Goal: Navigation & Orientation: Find specific page/section

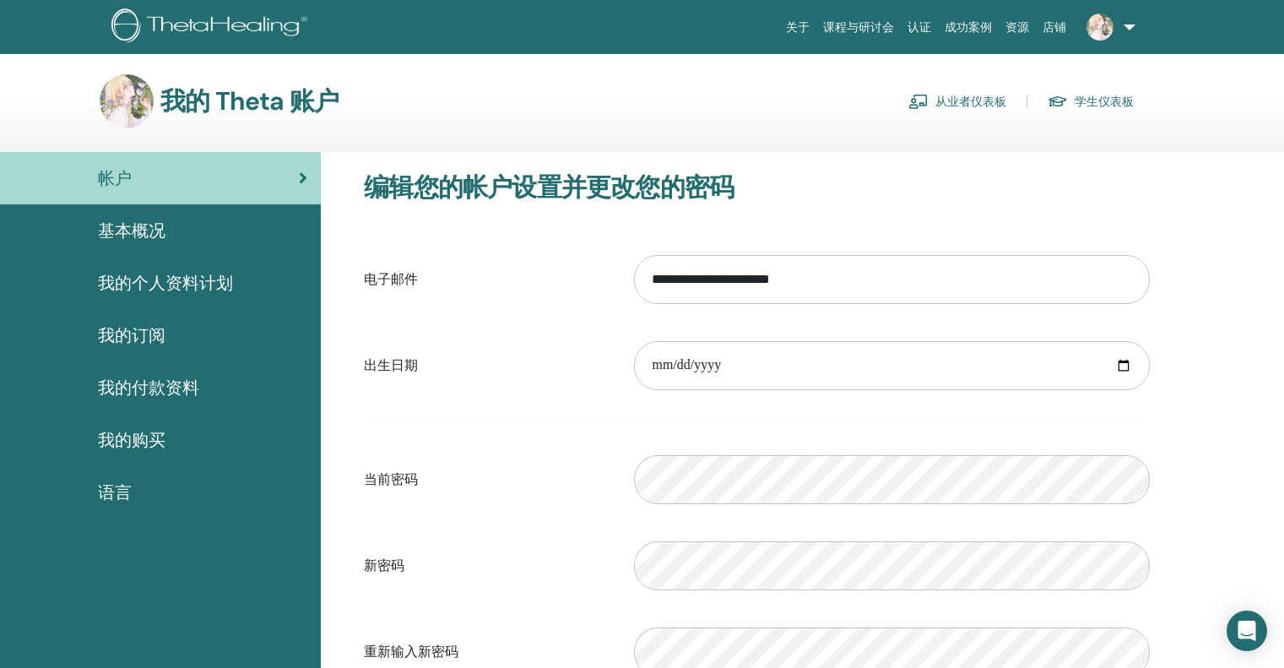
click at [215, 229] on div "基本概况" at bounding box center [161, 230] width 294 height 25
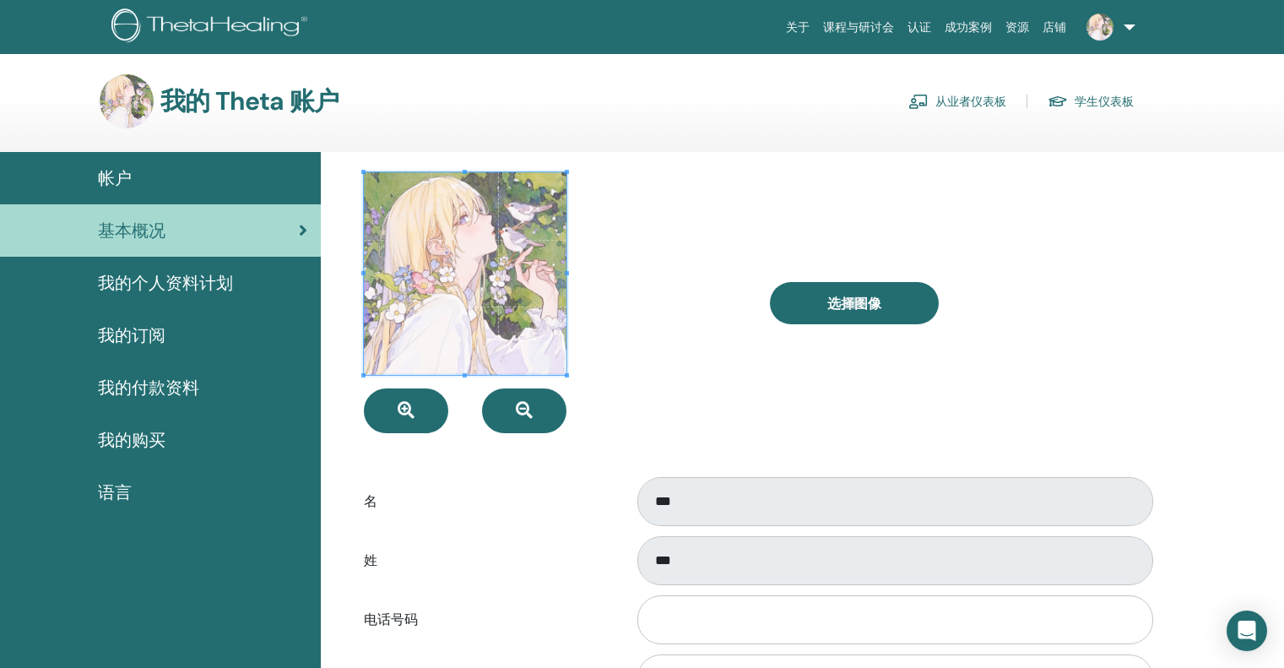
click at [144, 275] on font "我的个人资料计划" at bounding box center [165, 283] width 135 height 22
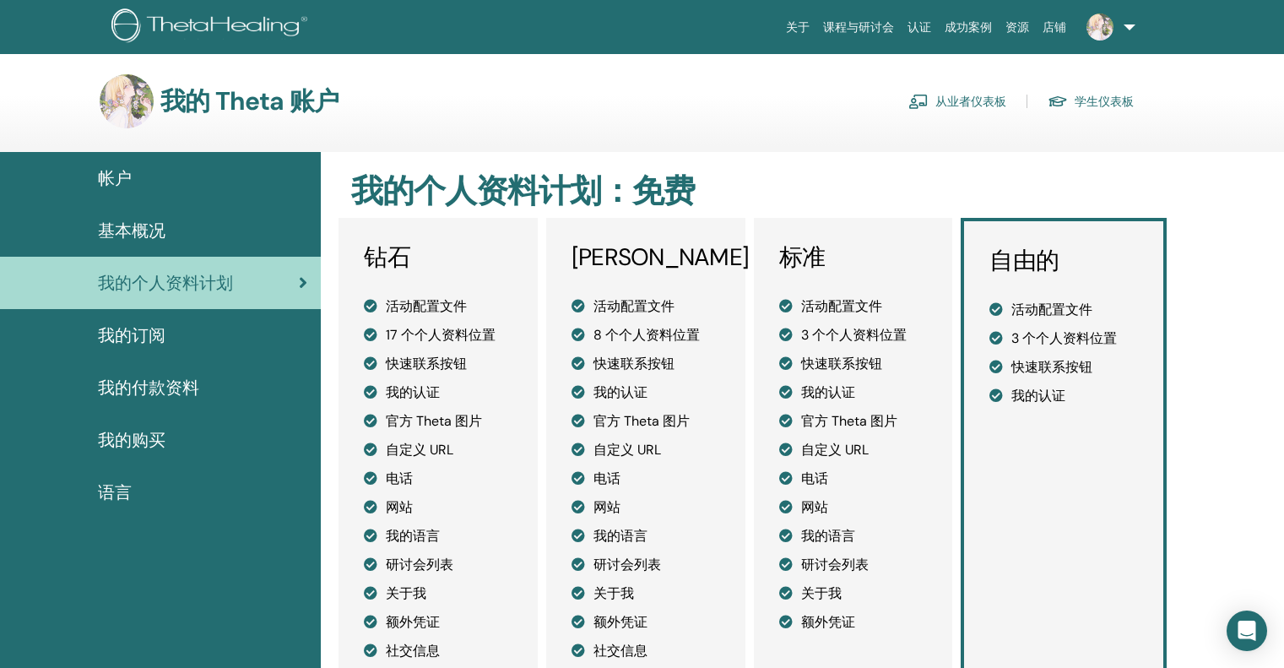
click at [147, 319] on link "我的订阅" at bounding box center [160, 335] width 321 height 52
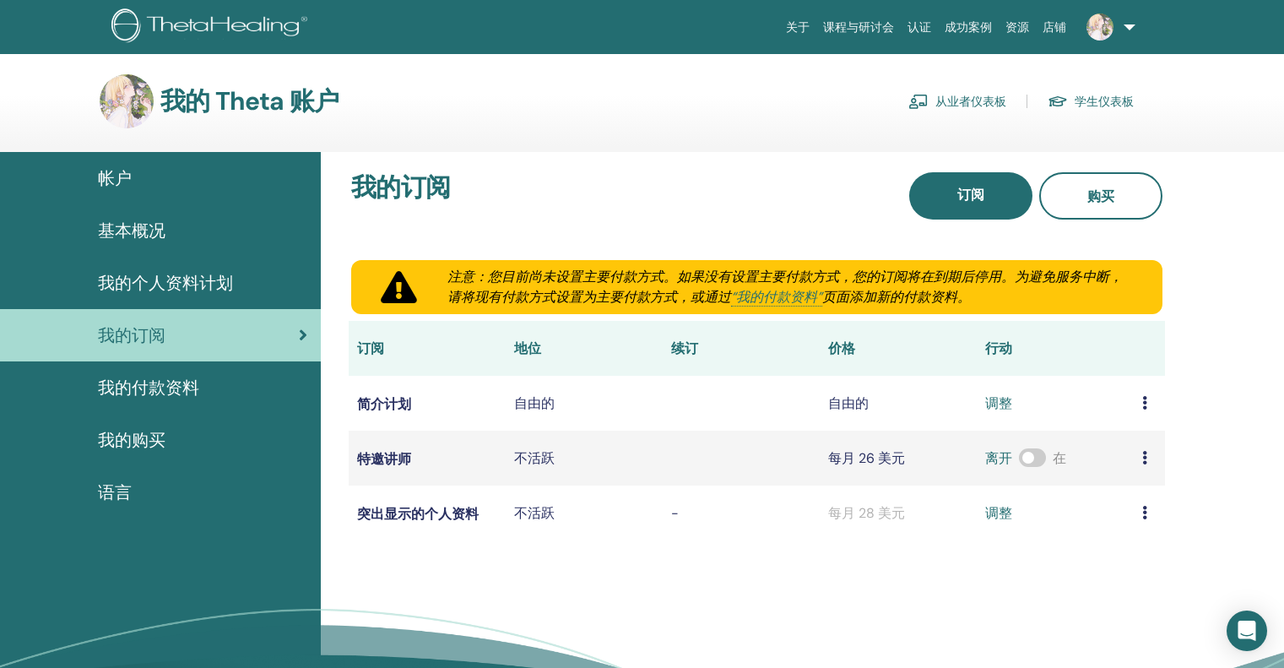
click at [168, 389] on font "我的付款资料" at bounding box center [148, 388] width 101 height 22
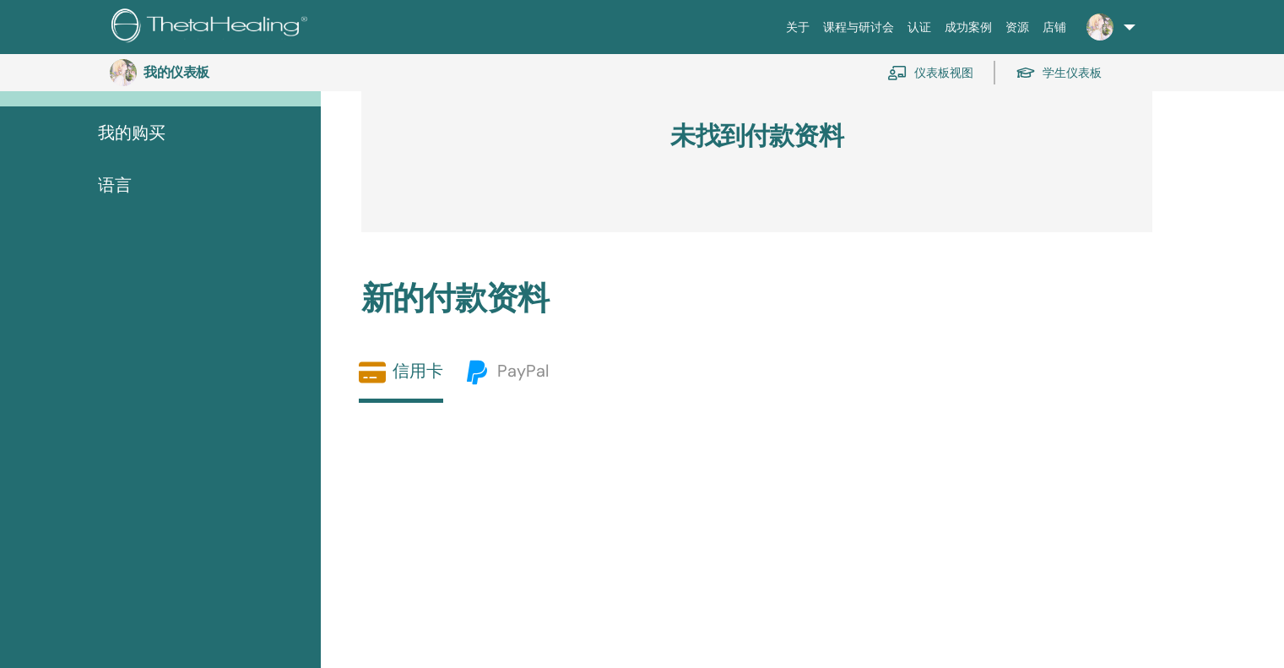
scroll to position [290, 0]
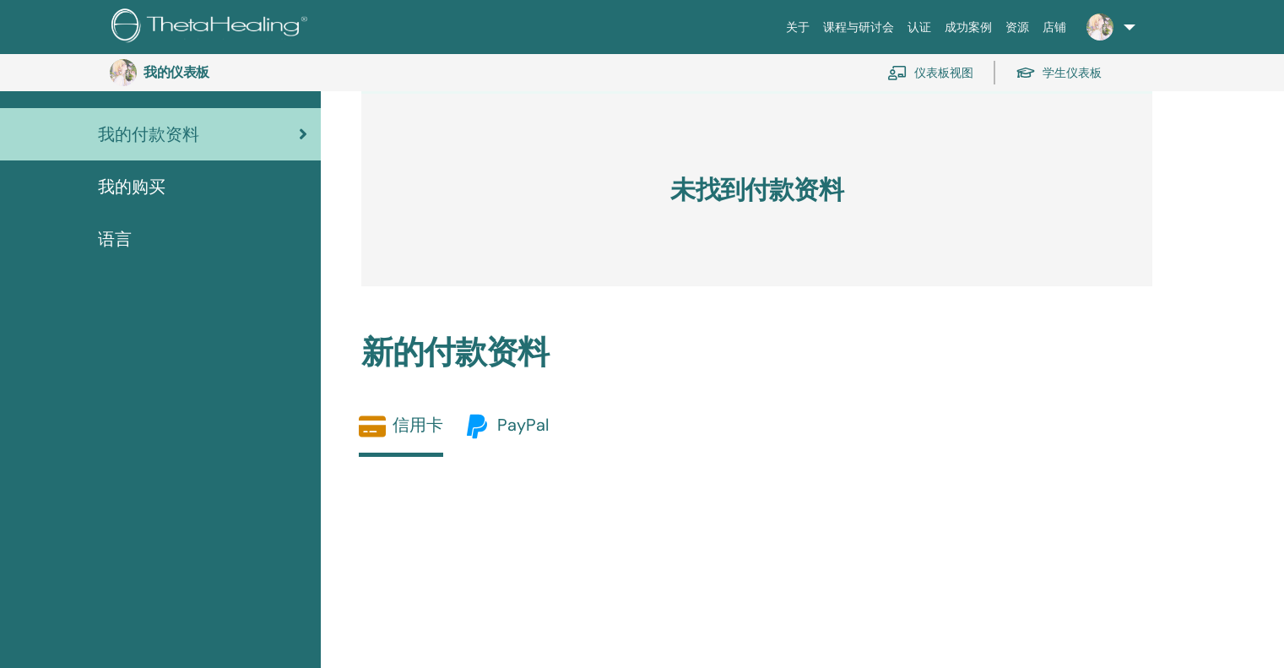
click at [513, 424] on font "PayPal" at bounding box center [523, 425] width 52 height 22
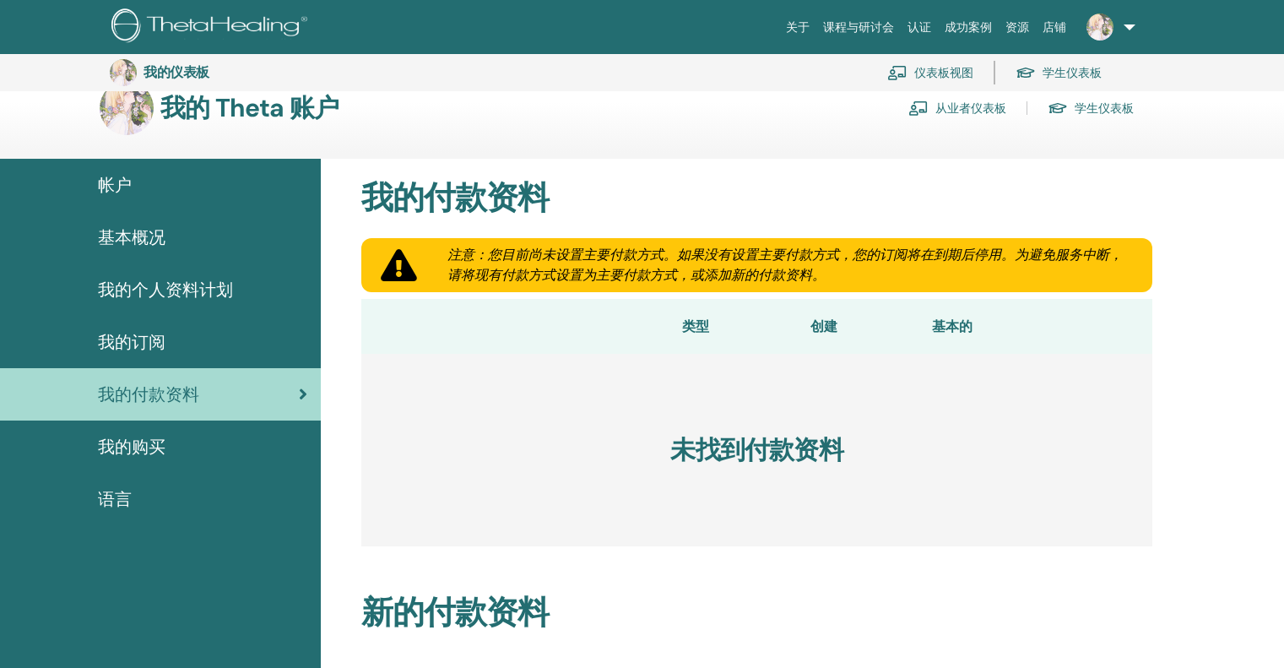
scroll to position [0, 0]
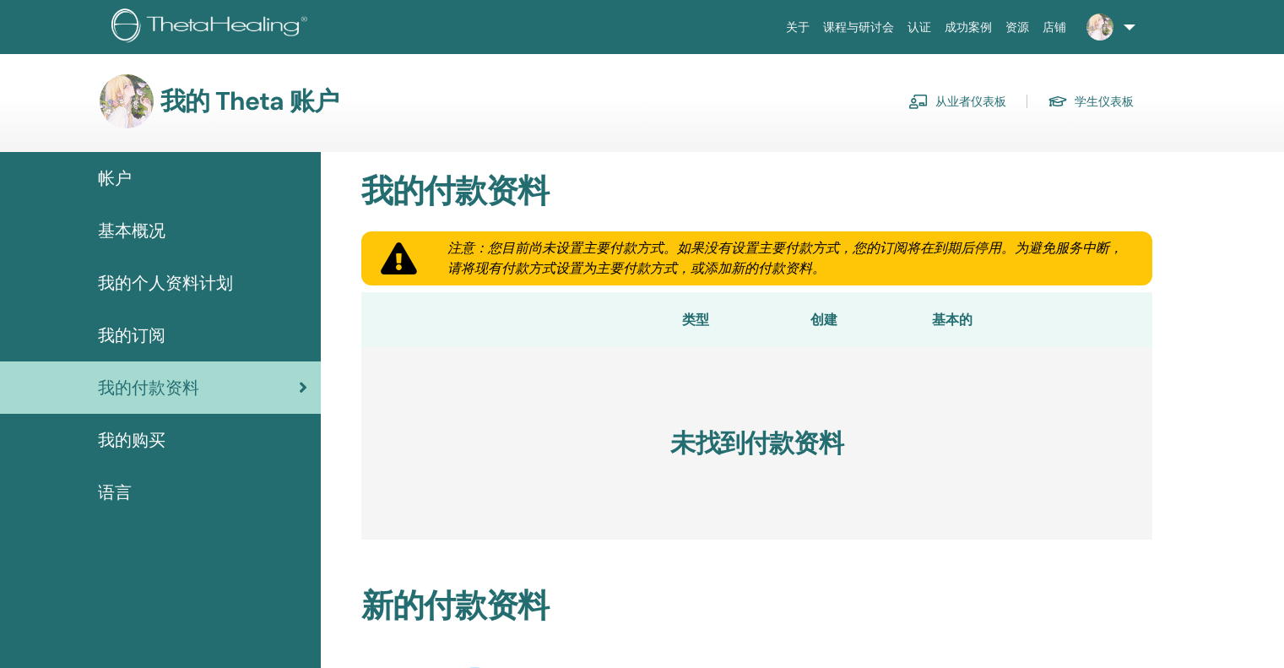
click at [188, 437] on div "我的购买" at bounding box center [161, 439] width 294 height 25
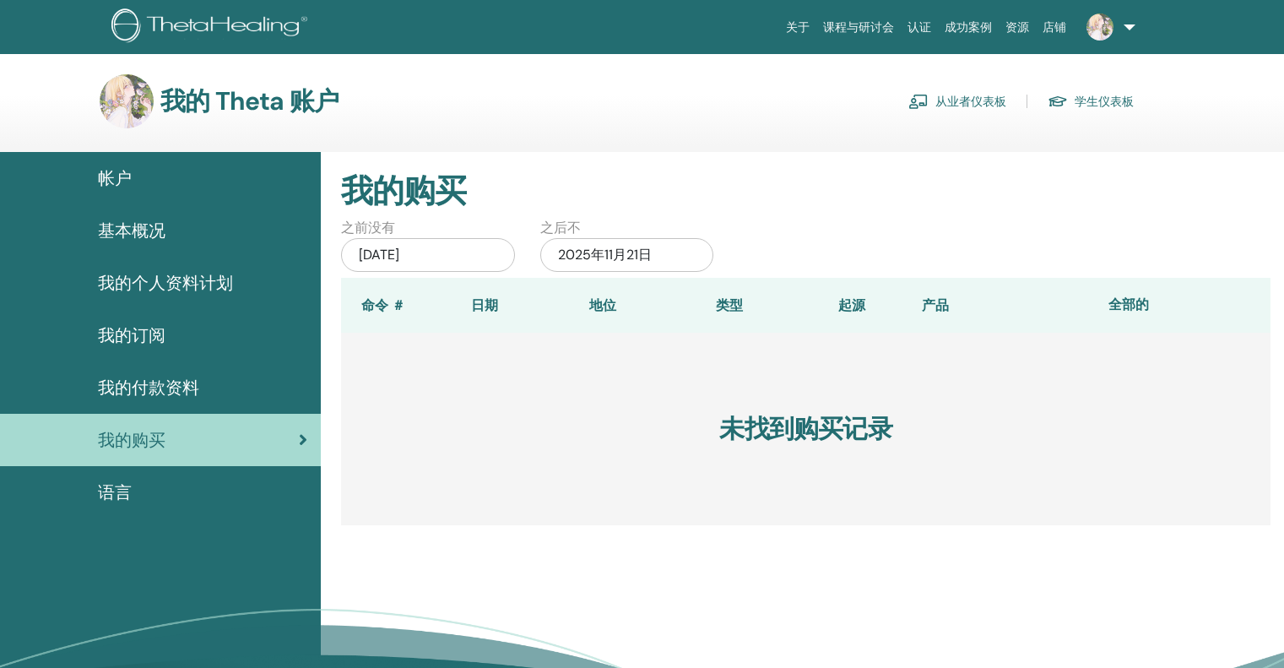
click at [144, 497] on div "语言" at bounding box center [161, 492] width 294 height 25
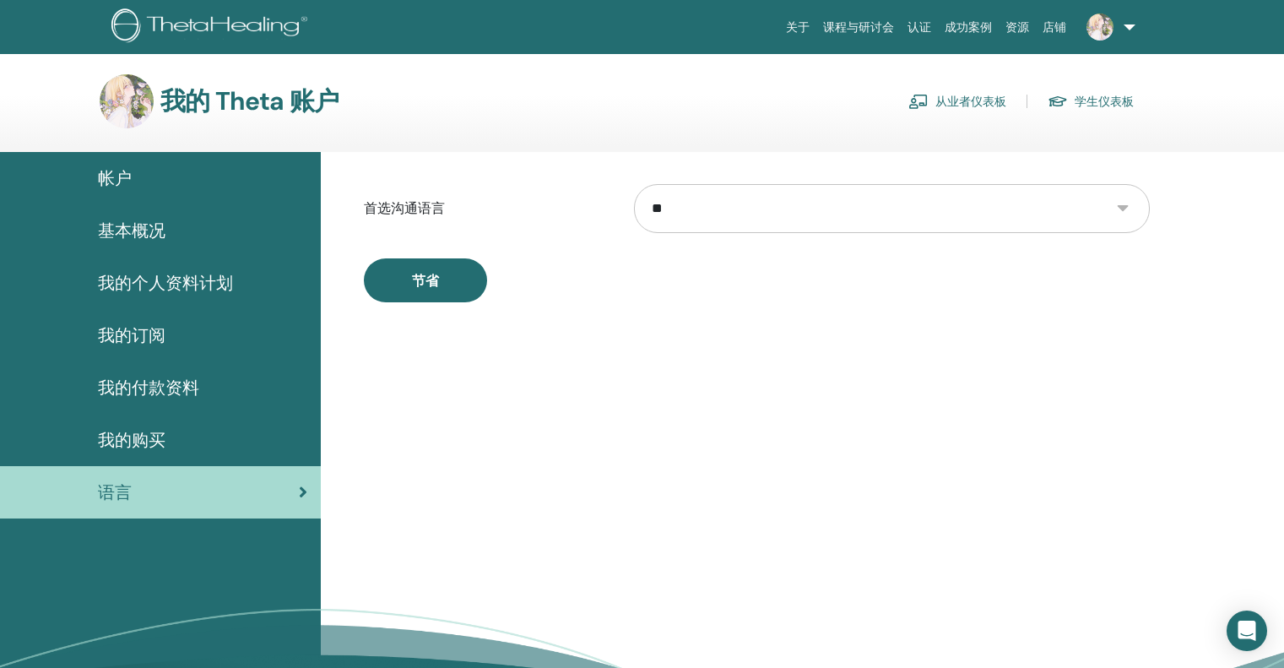
click at [133, 176] on div "帐户" at bounding box center [161, 177] width 294 height 25
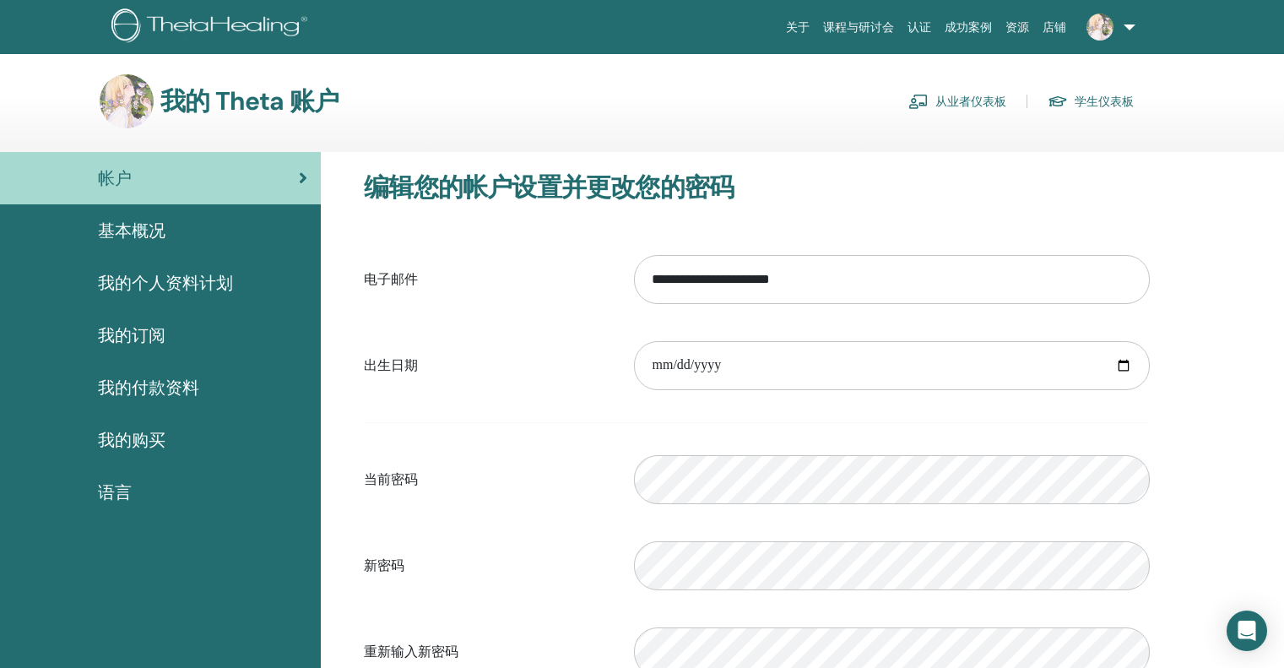
click at [1131, 34] on link at bounding box center [1107, 27] width 69 height 54
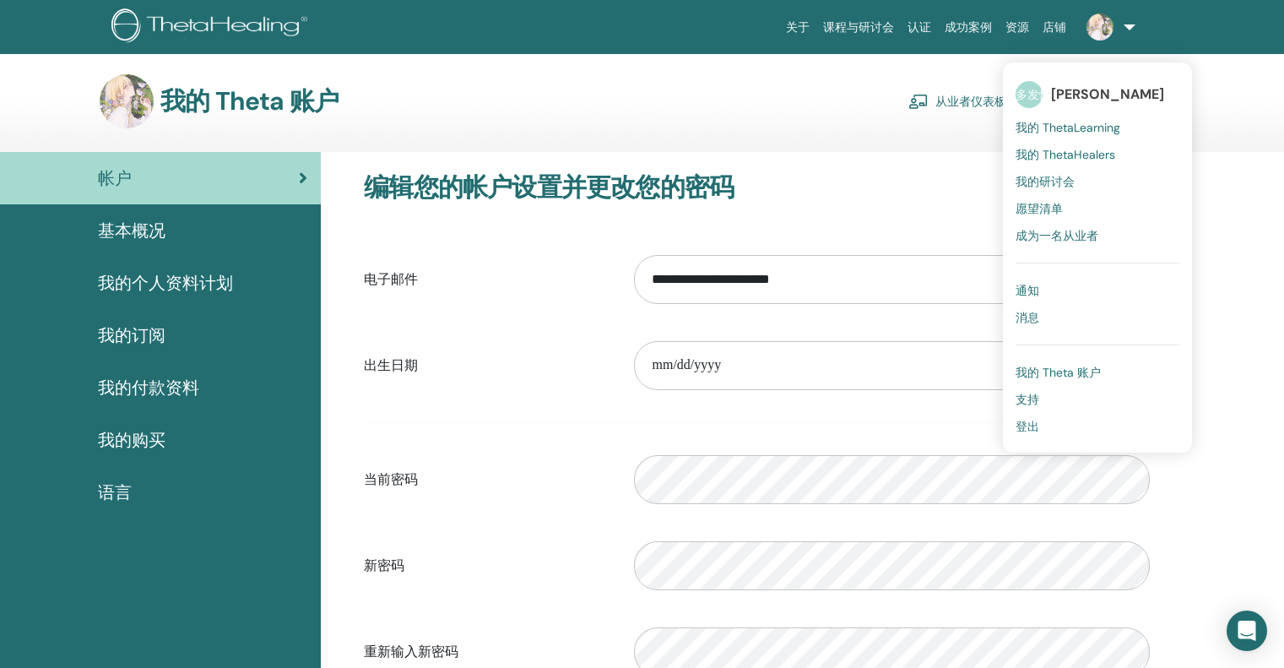
click at [1033, 314] on font "消息" at bounding box center [1028, 317] width 24 height 15
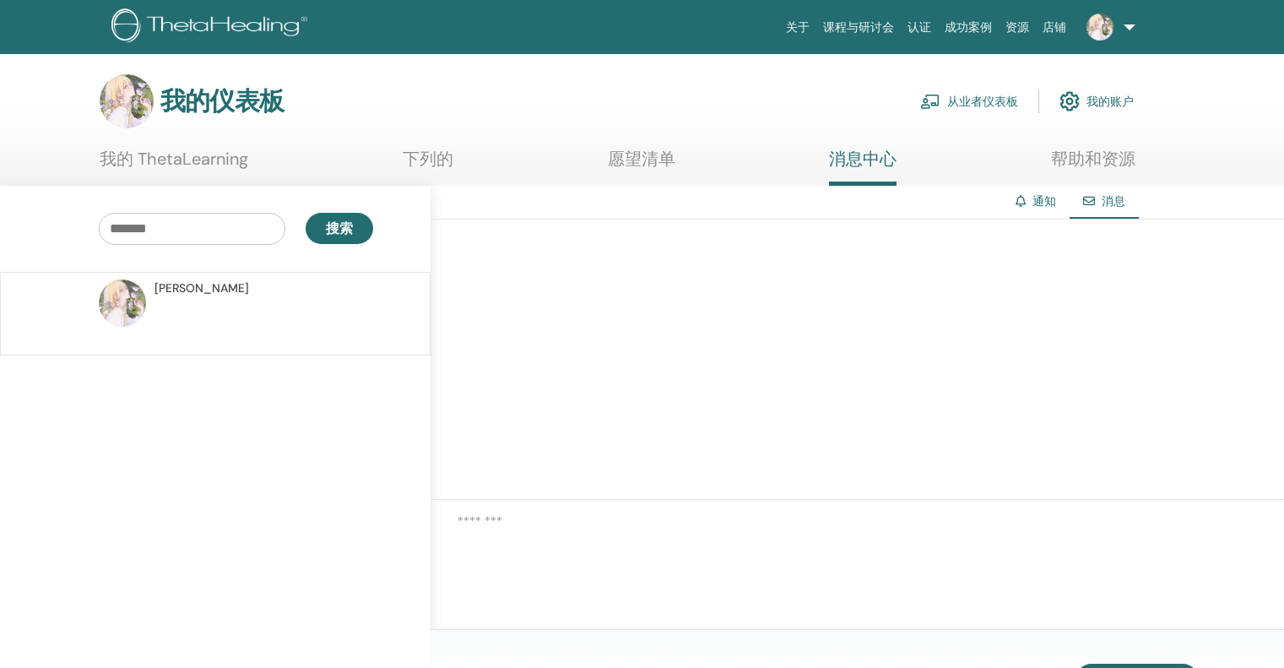
click at [1121, 30] on link at bounding box center [1107, 27] width 69 height 54
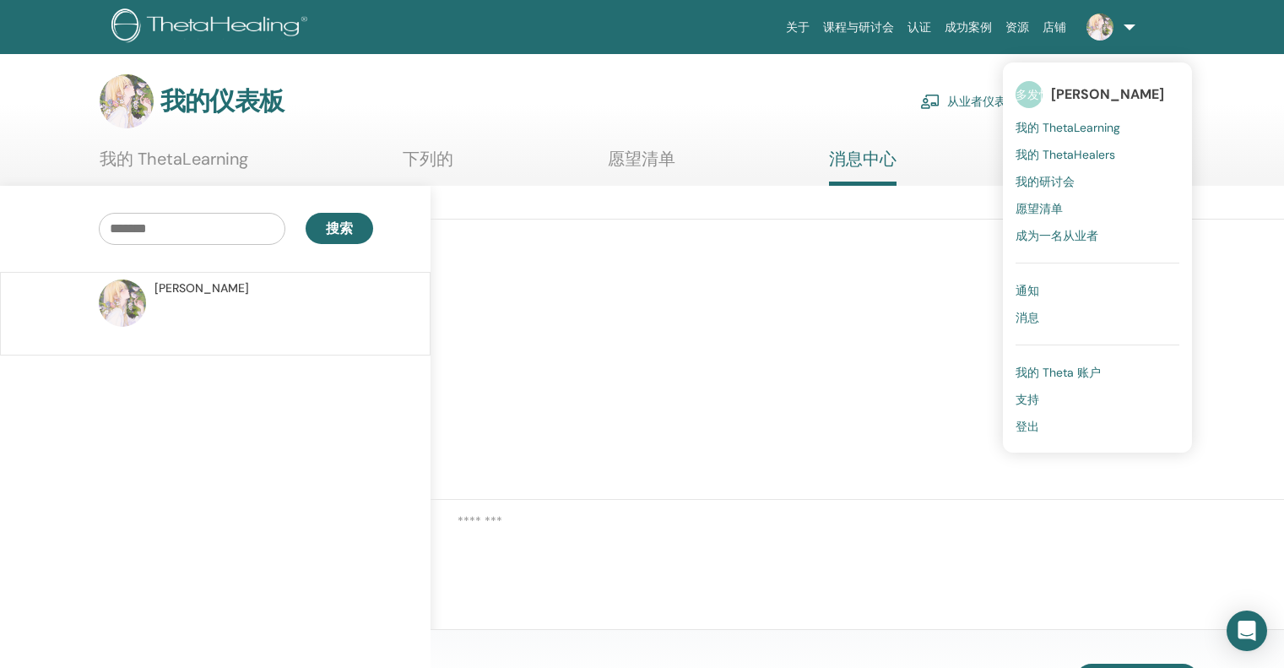
click at [1066, 294] on link "通知" at bounding box center [1098, 290] width 164 height 27
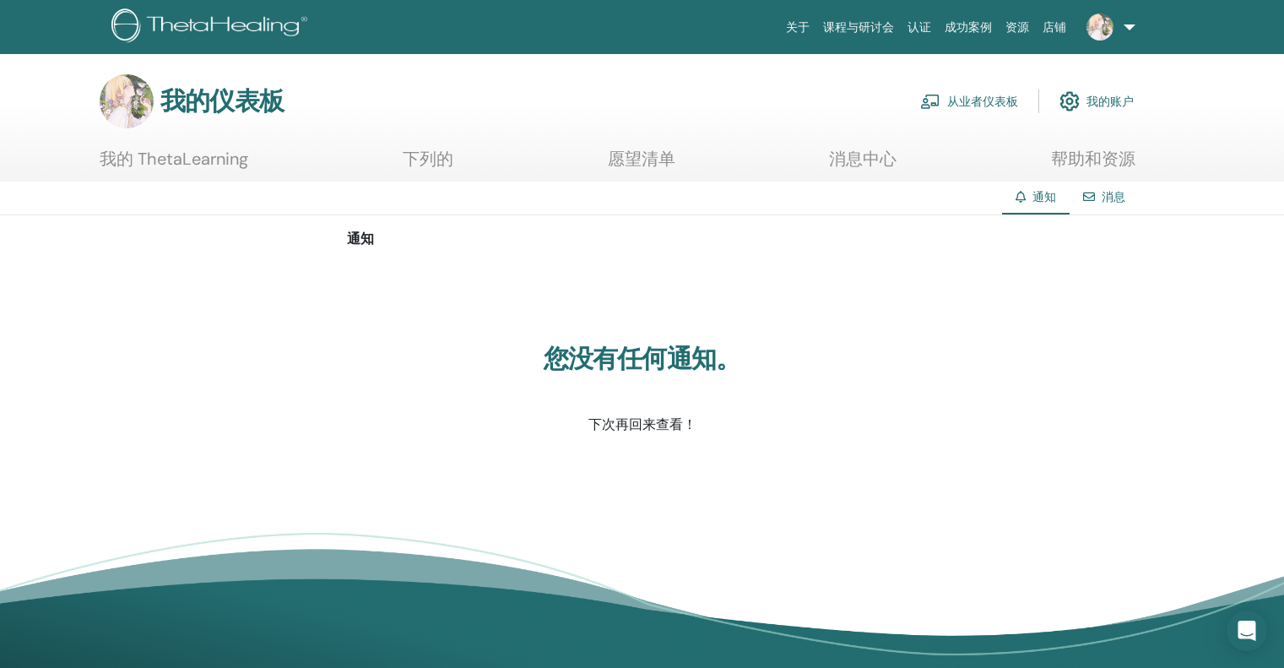
click at [1127, 20] on link at bounding box center [1107, 27] width 69 height 54
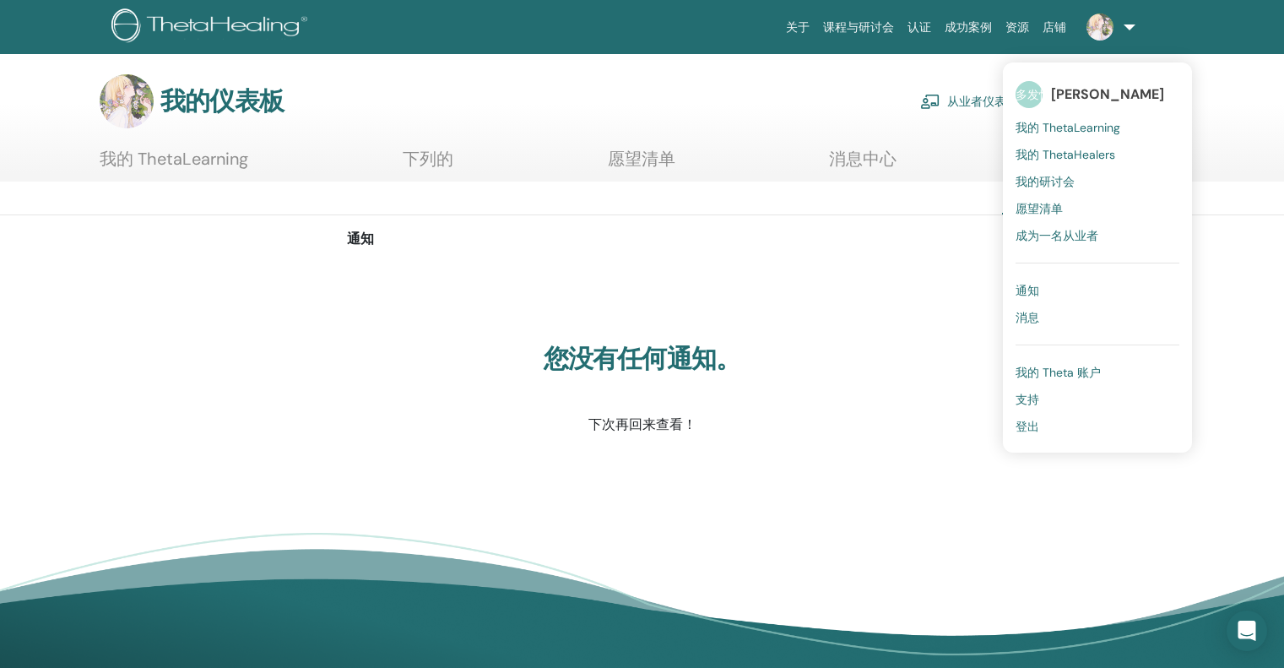
click at [1122, 183] on link "我的研讨会" at bounding box center [1098, 181] width 164 height 27
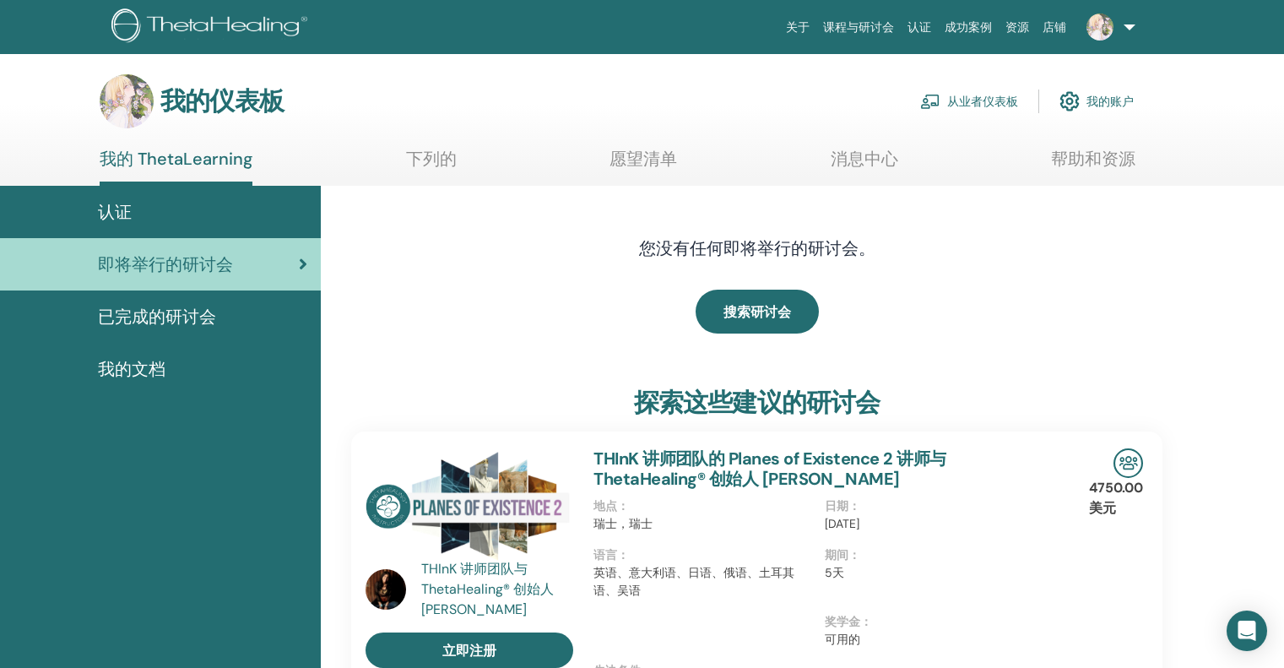
click at [138, 210] on div "认证" at bounding box center [161, 211] width 294 height 25
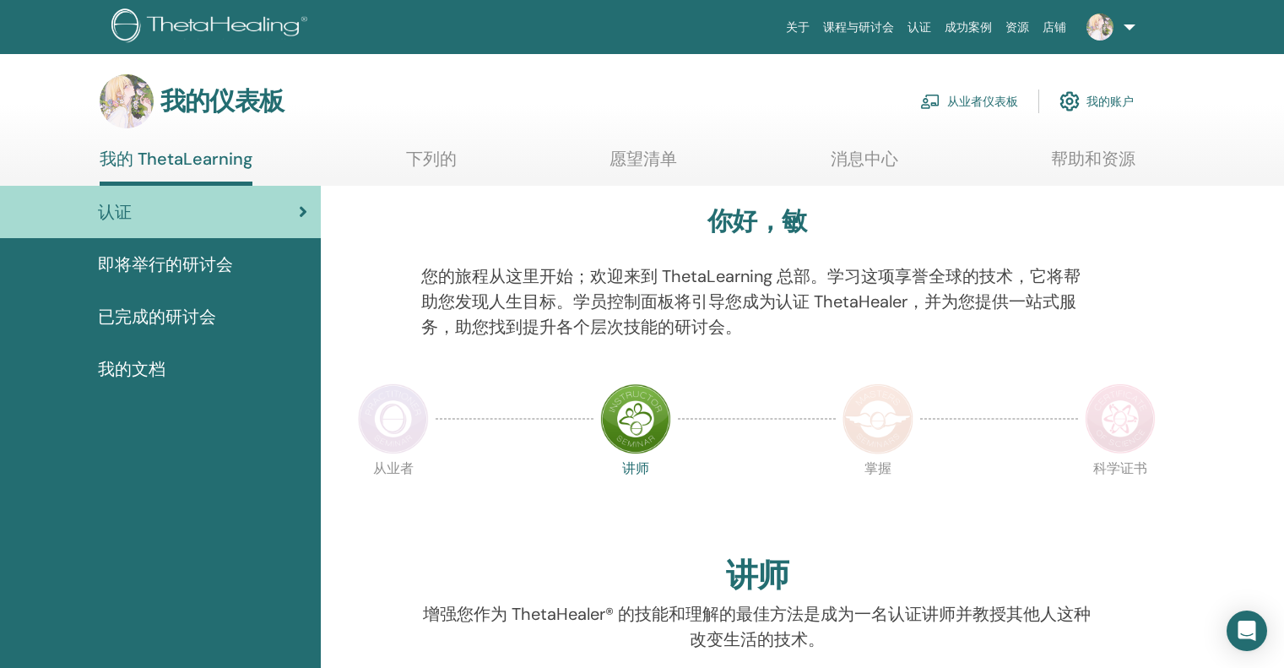
click at [175, 271] on font "即将举行的研讨会" at bounding box center [165, 264] width 135 height 22
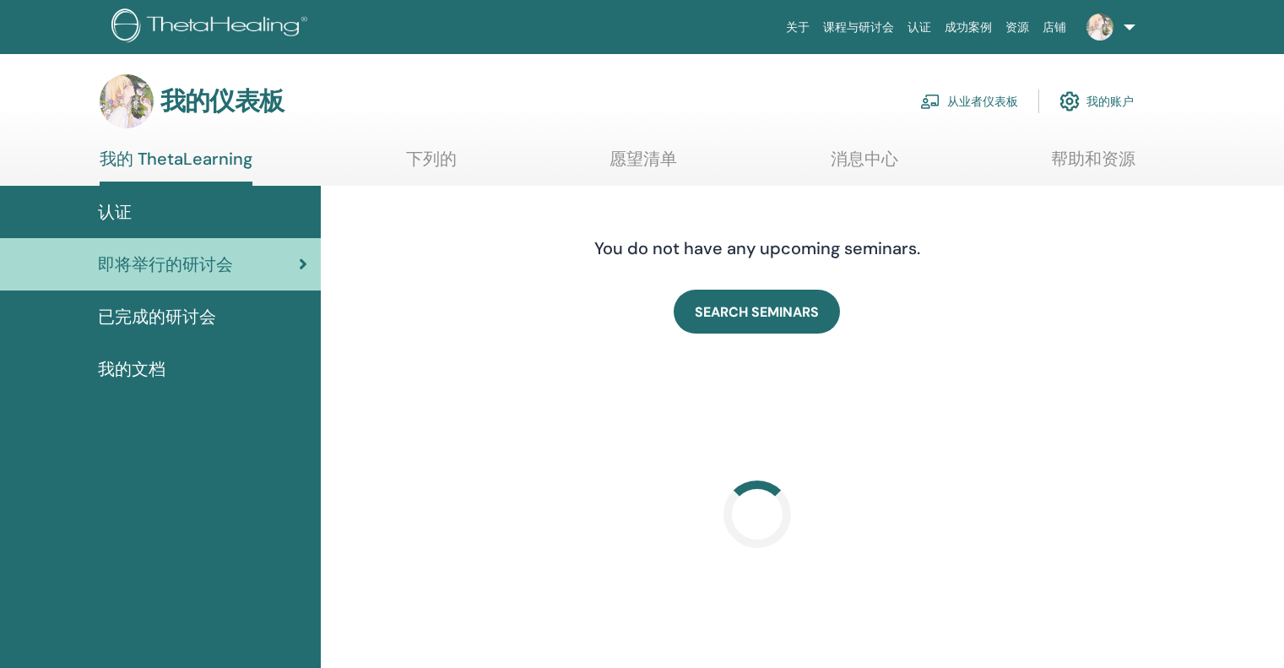
click at [155, 365] on font "我的文档" at bounding box center [132, 369] width 68 height 22
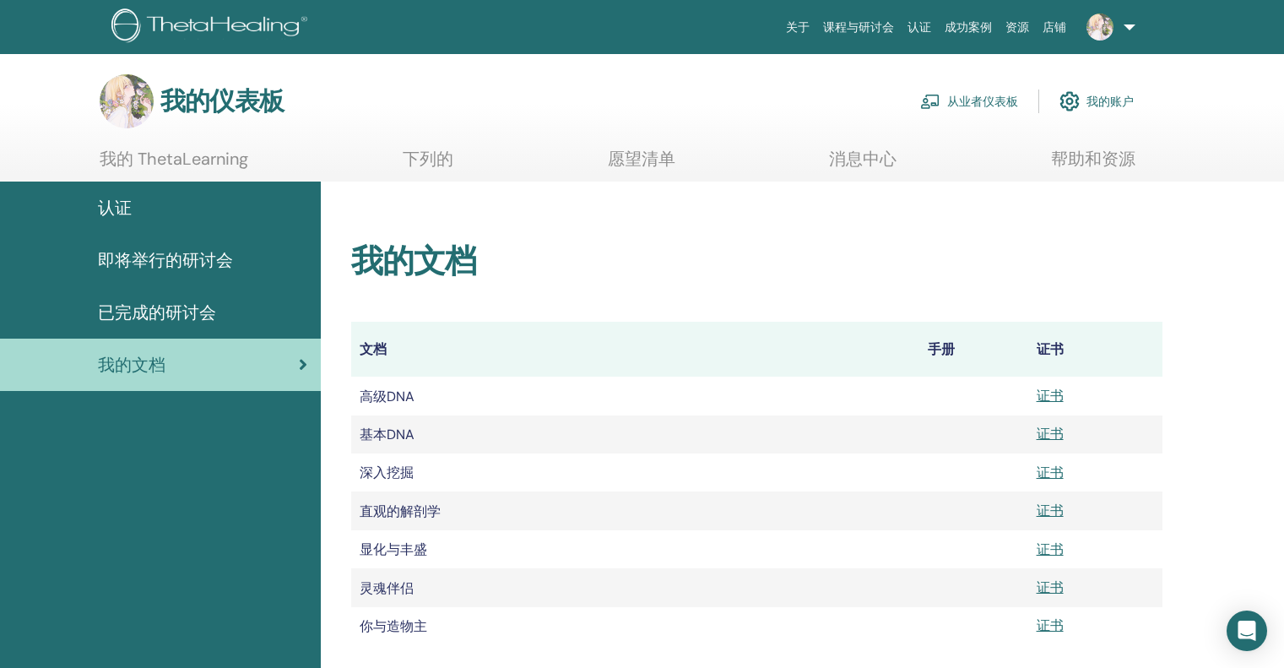
click at [1107, 22] on img at bounding box center [1100, 27] width 27 height 27
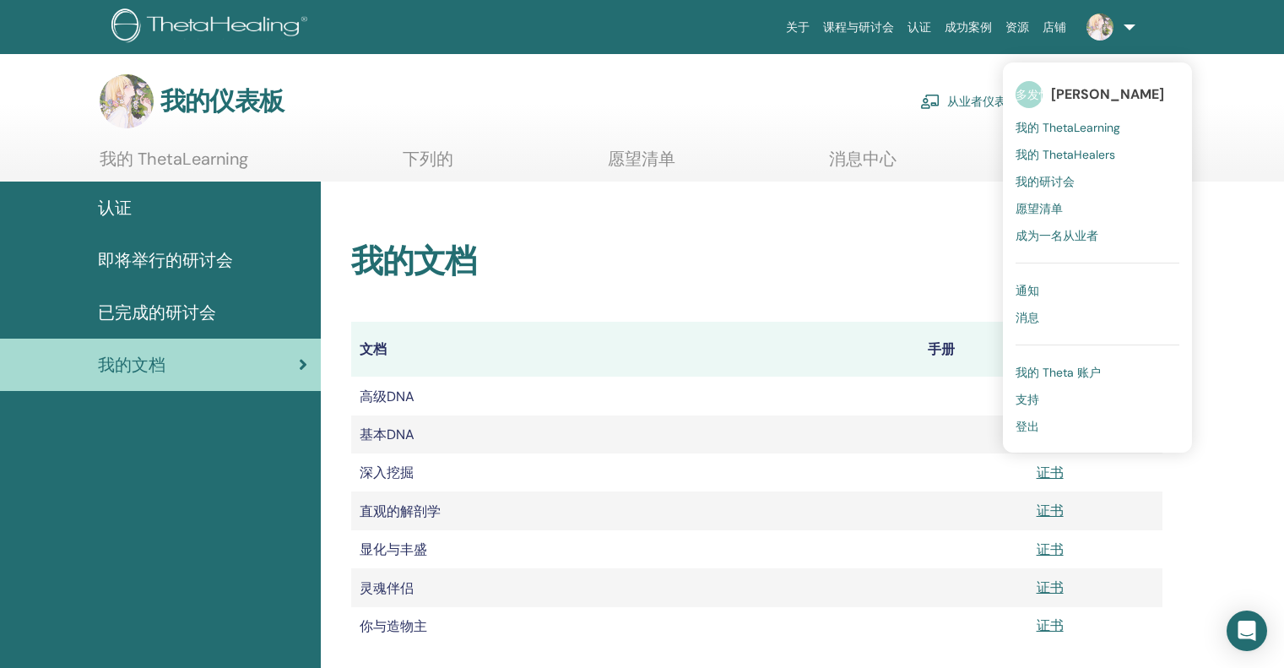
click at [1120, 128] on font "我的 ThetaLearning" at bounding box center [1068, 127] width 105 height 15
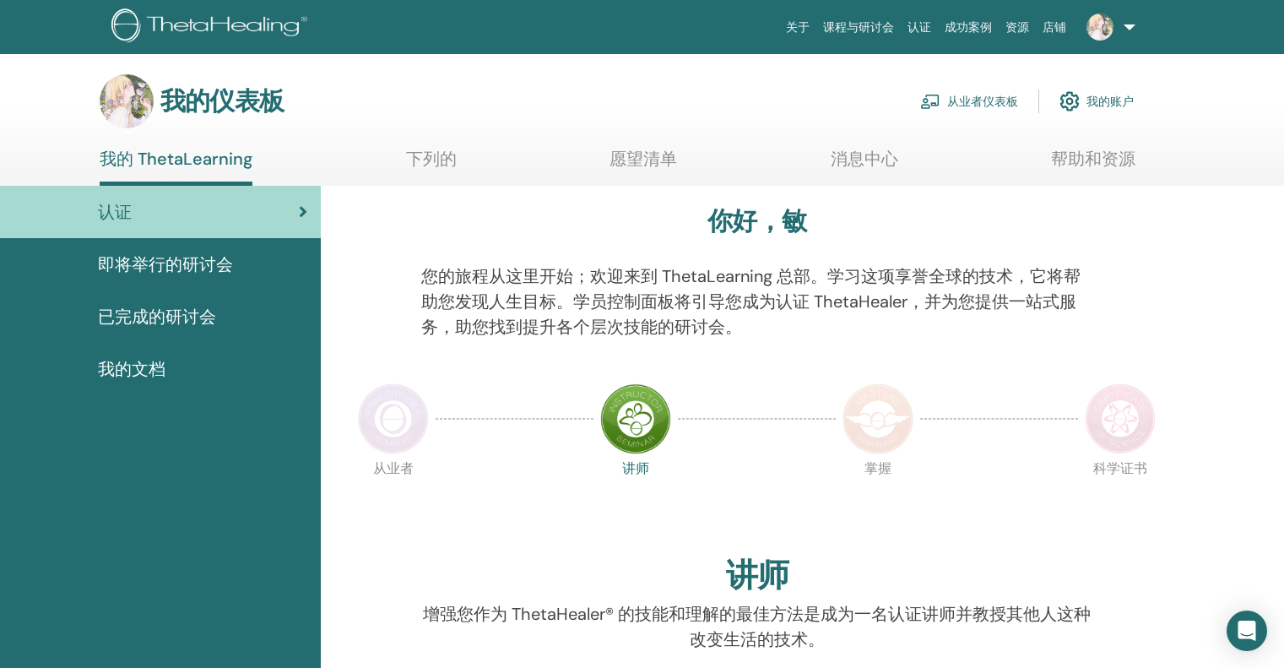
click at [843, 33] on font "课程与研讨会" at bounding box center [858, 27] width 71 height 14
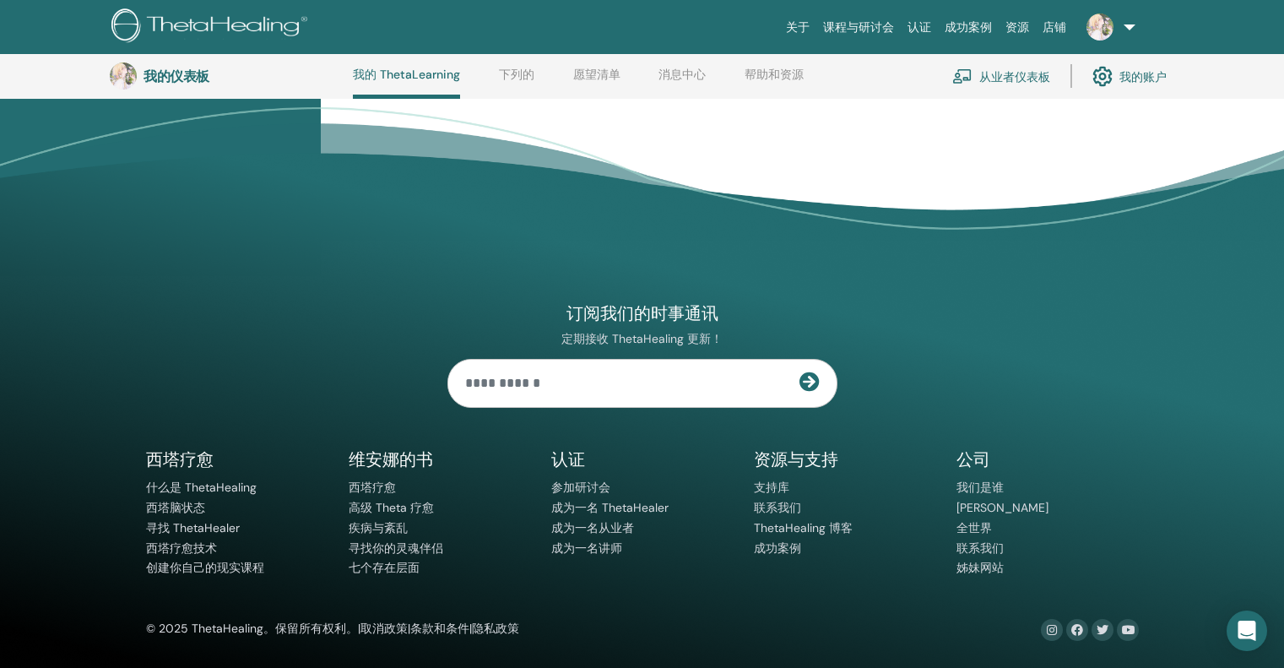
scroll to position [1974, 0]
click at [387, 575] on font "七个存在层面" at bounding box center [384, 567] width 71 height 15
